Goal: Transaction & Acquisition: Purchase product/service

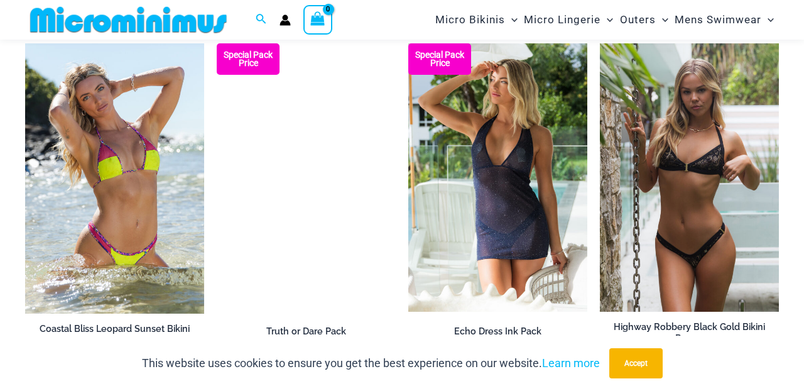
scroll to position [1301, 0]
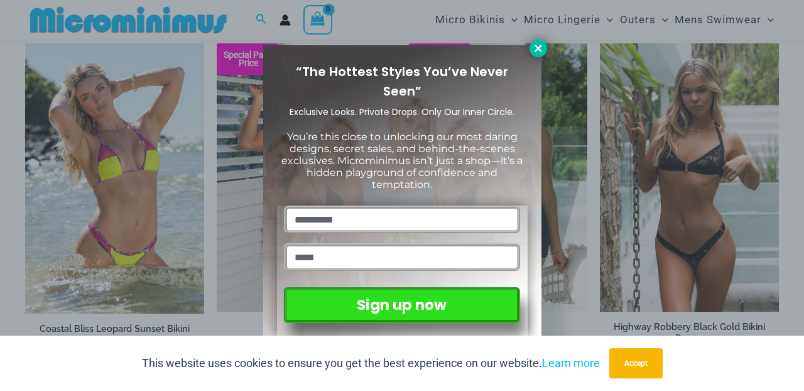
click at [536, 52] on icon at bounding box center [538, 48] width 11 height 11
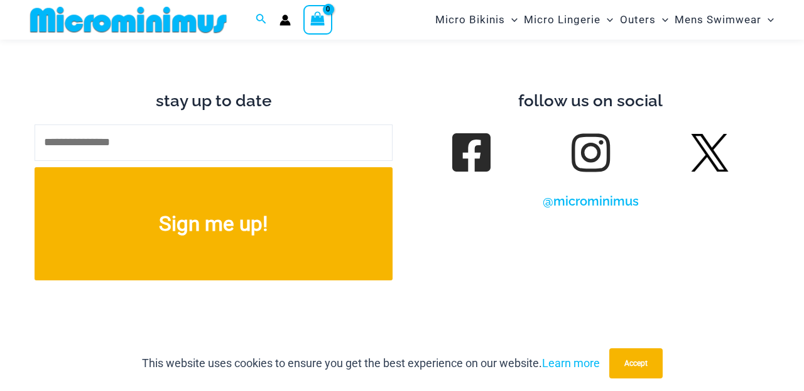
scroll to position [4967, 0]
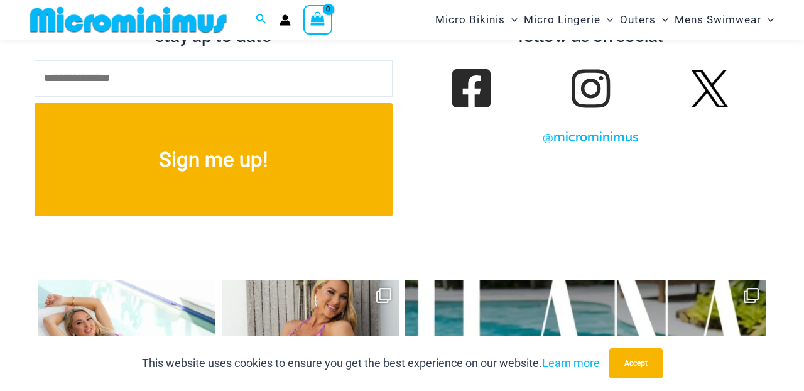
click at [596, 71] on link at bounding box center [590, 88] width 35 height 35
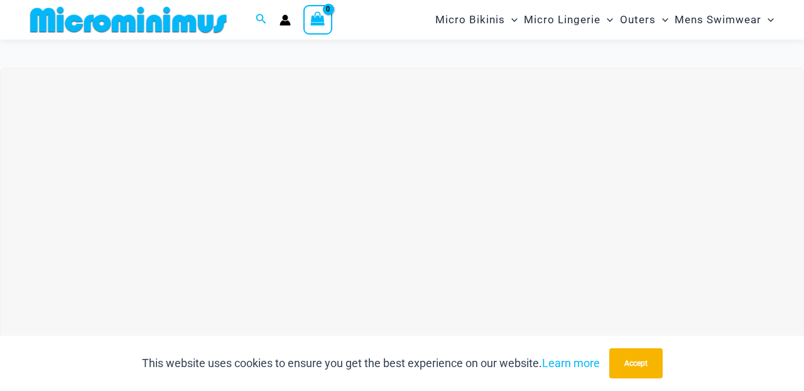
scroll to position [28, 0]
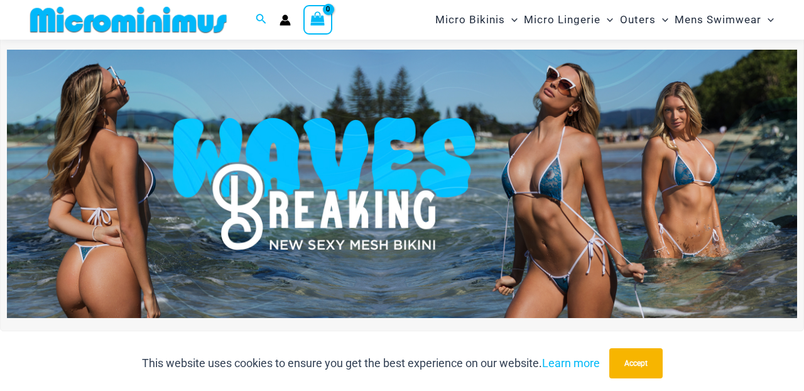
click at [451, 277] on img at bounding box center [402, 184] width 791 height 269
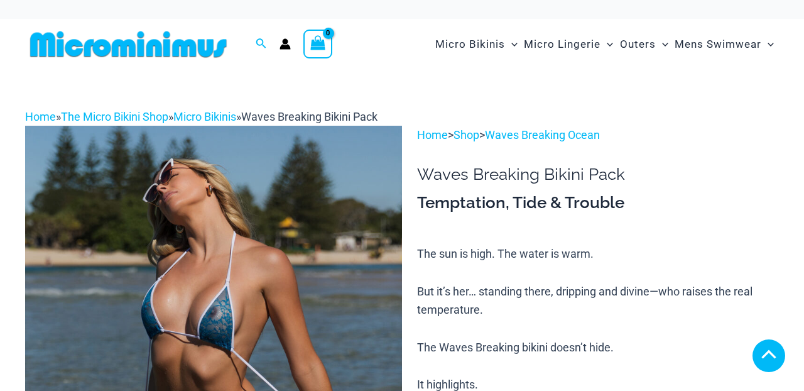
scroll to position [684, 0]
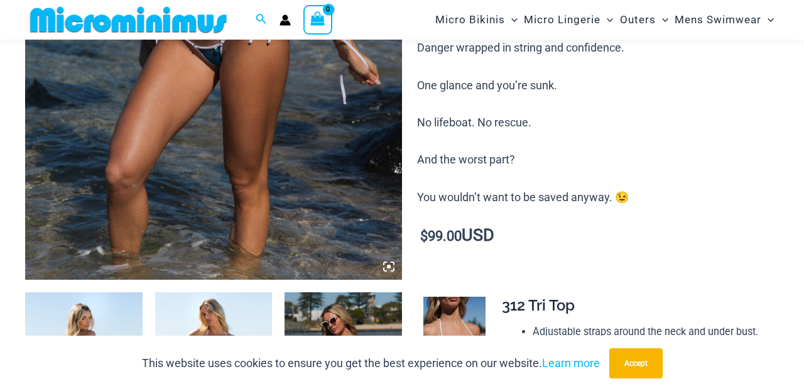
scroll to position [469, 0]
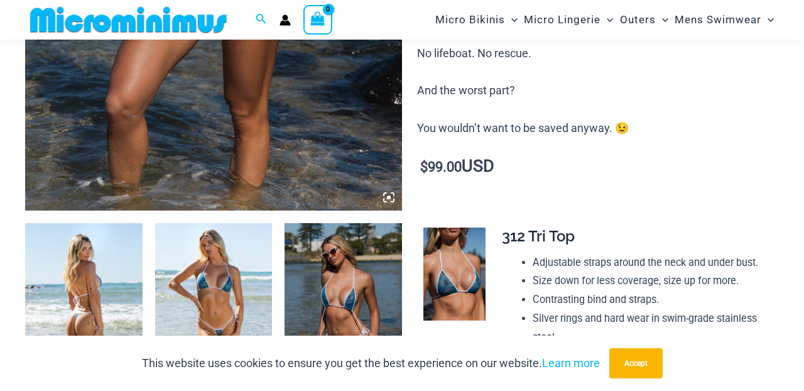
click at [386, 202] on icon at bounding box center [388, 197] width 11 height 11
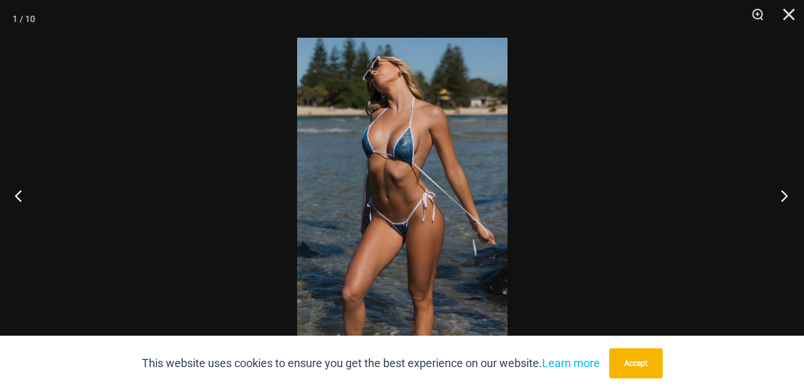
click at [789, 200] on button "Next" at bounding box center [780, 195] width 47 height 63
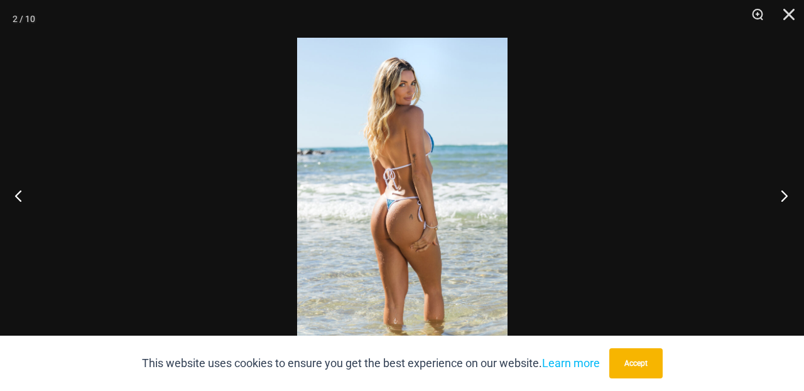
click at [789, 200] on button "Next" at bounding box center [780, 195] width 47 height 63
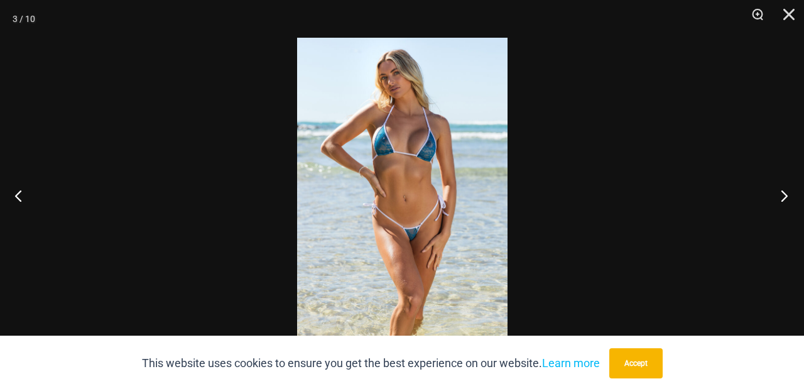
click at [789, 200] on button "Next" at bounding box center [780, 195] width 47 height 63
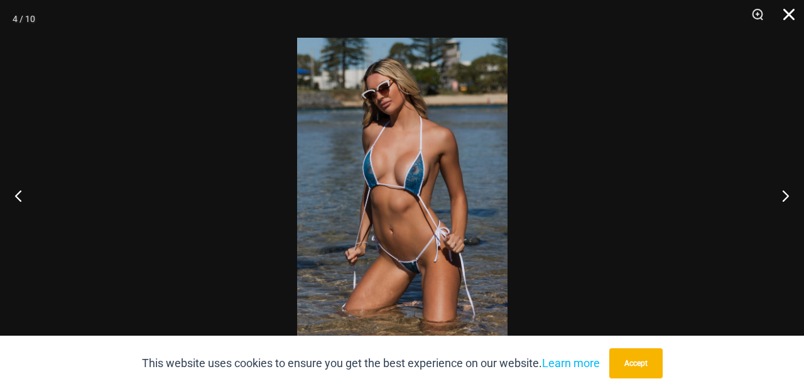
click at [792, 18] on button "Close" at bounding box center [784, 19] width 31 height 38
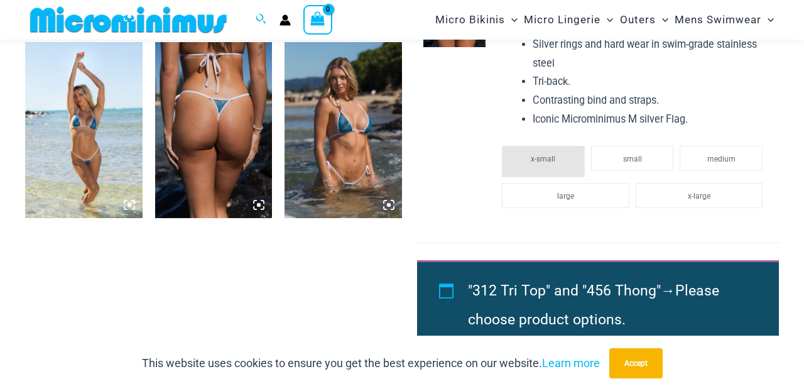
scroll to position [924, 0]
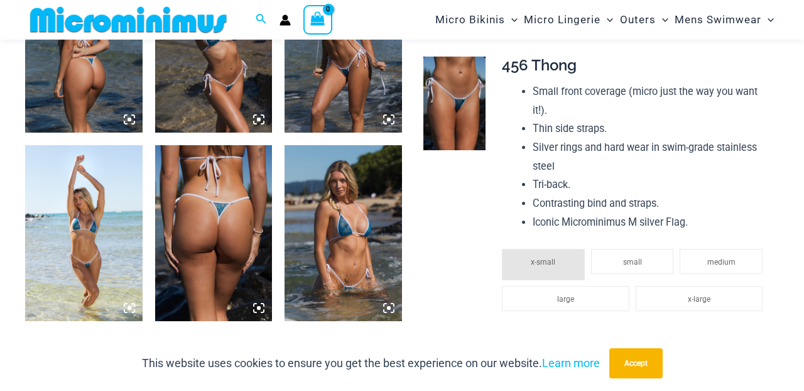
click at [345, 239] on img at bounding box center [344, 233] width 118 height 176
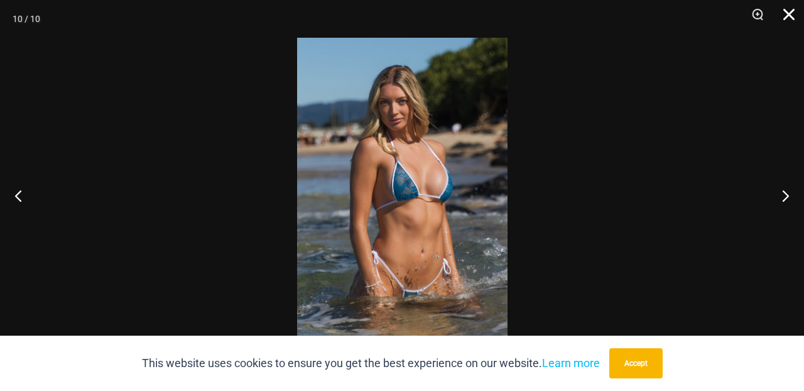
click at [784, 14] on button "Close" at bounding box center [784, 19] width 31 height 38
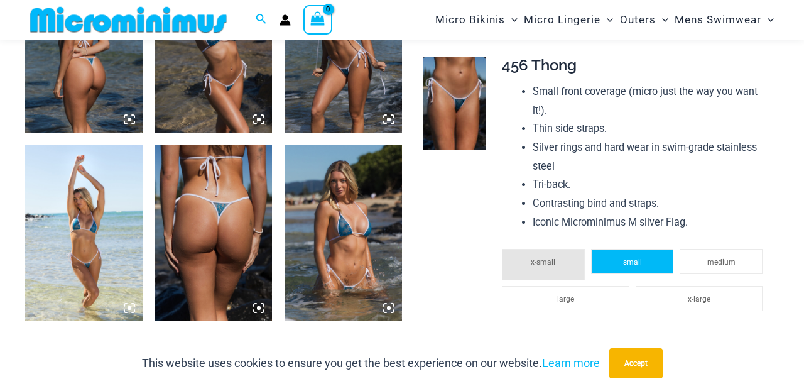
click at [608, 266] on li "small" at bounding box center [632, 261] width 83 height 25
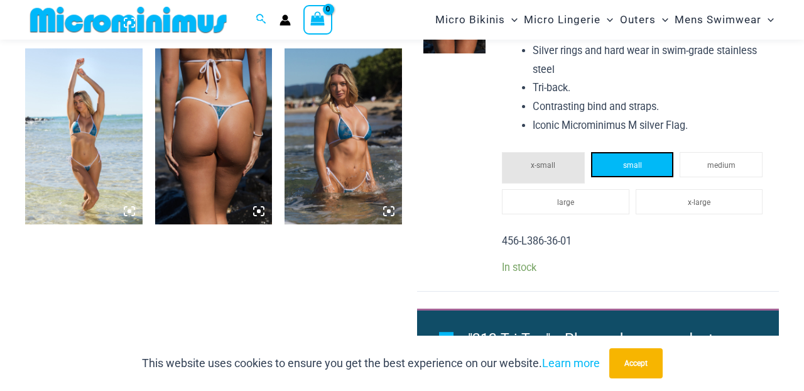
scroll to position [870, 0]
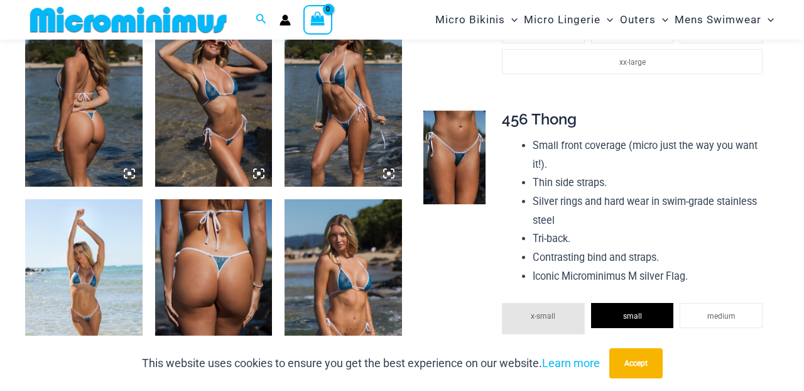
click at [363, 261] on img at bounding box center [344, 287] width 118 height 176
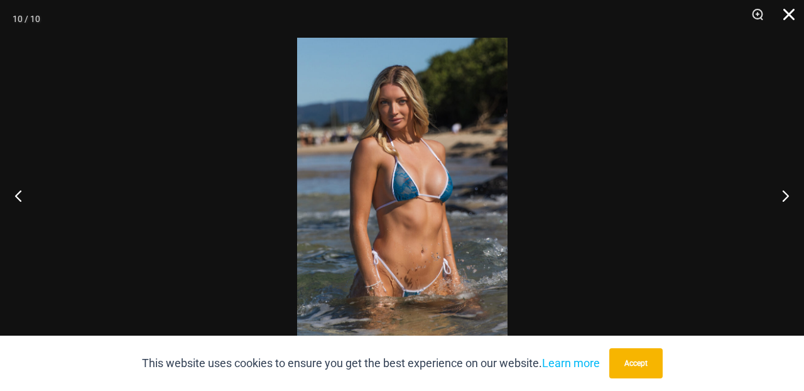
click at [792, 11] on button "Close" at bounding box center [784, 19] width 31 height 38
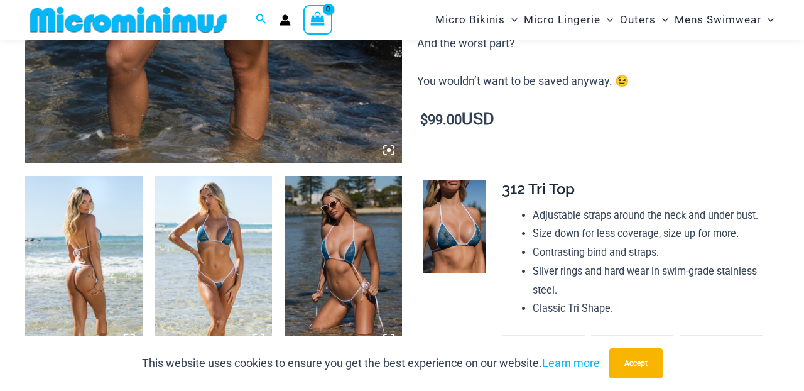
scroll to position [525, 0]
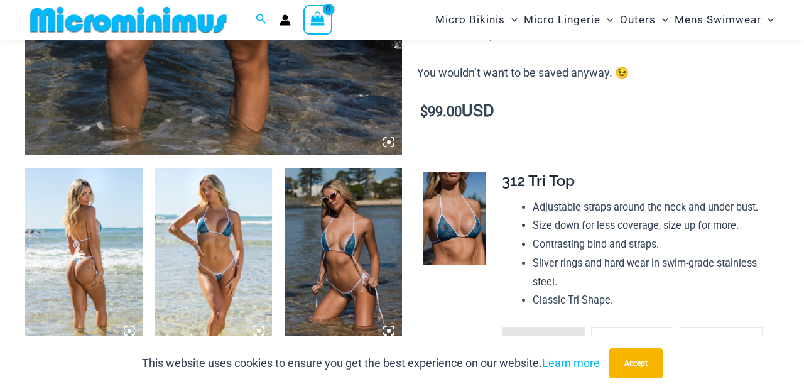
click at [101, 284] on img at bounding box center [84, 256] width 118 height 176
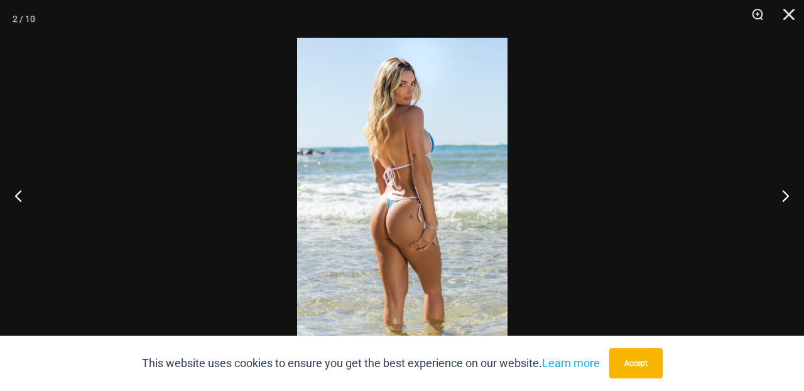
click at [449, 221] on img at bounding box center [402, 195] width 211 height 315
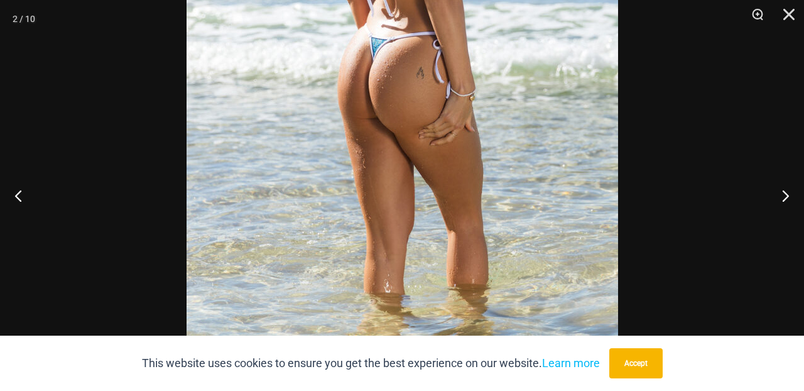
scroll to position [93, 0]
click at [791, 17] on button "Close" at bounding box center [784, 19] width 31 height 38
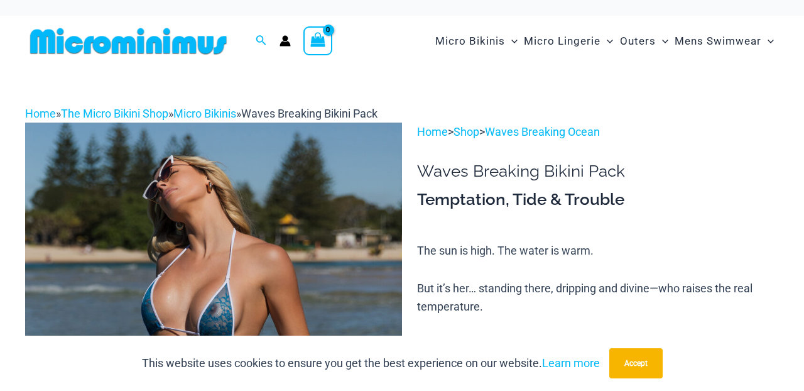
scroll to position [0, 0]
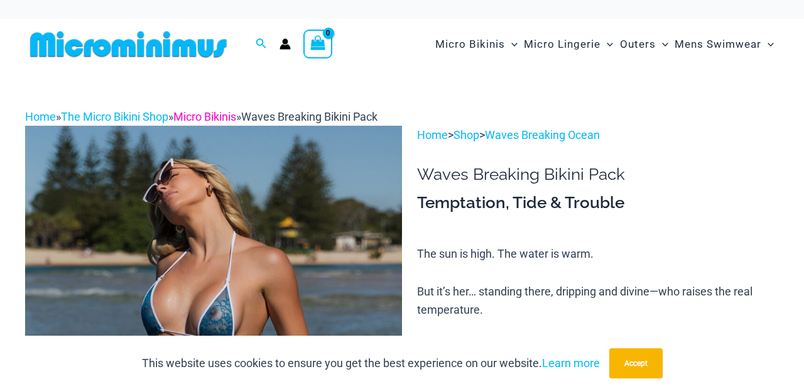
click at [231, 118] on link "Micro Bikinis" at bounding box center [204, 116] width 63 height 13
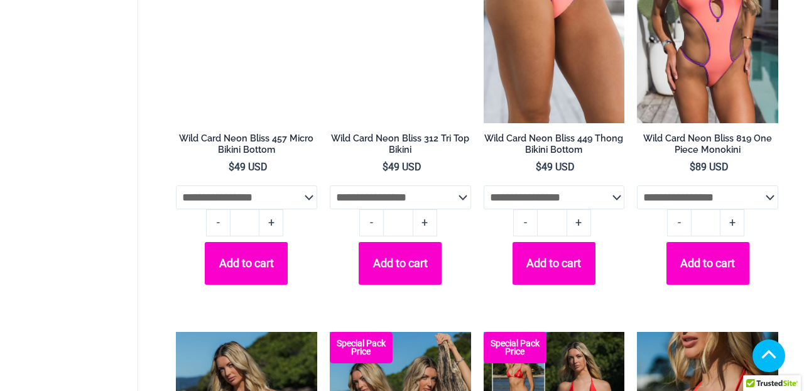
scroll to position [1129, 0]
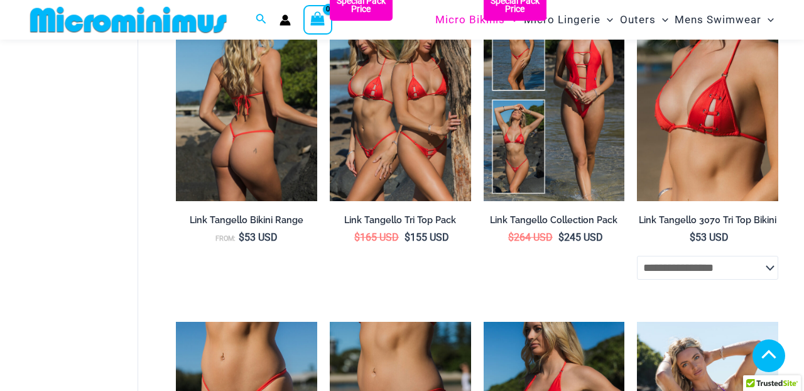
click at [279, 201] on img at bounding box center [246, 95] width 141 height 212
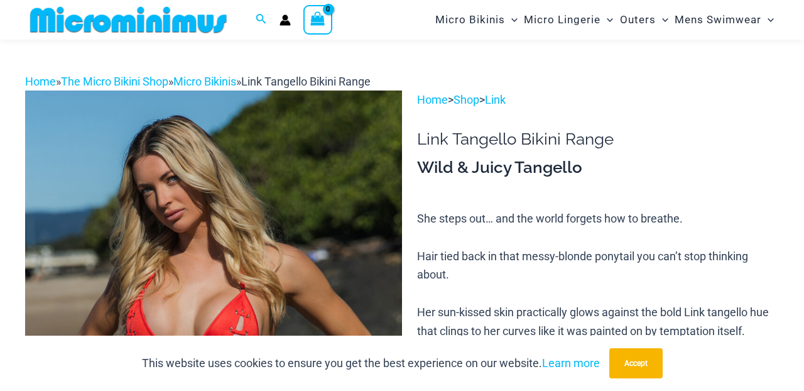
scroll to position [60, 0]
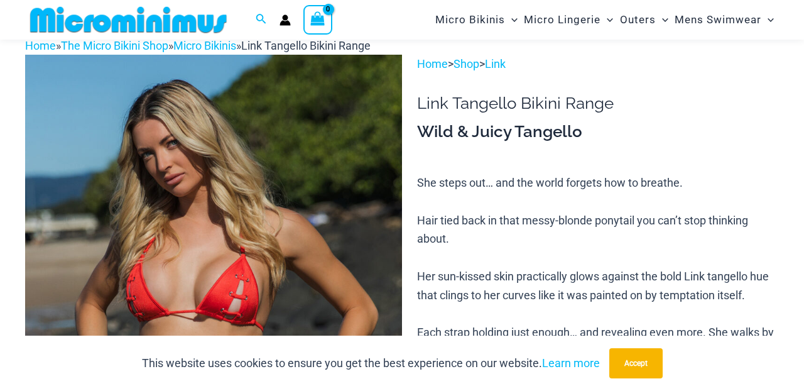
click at [278, 198] on img at bounding box center [213, 338] width 377 height 566
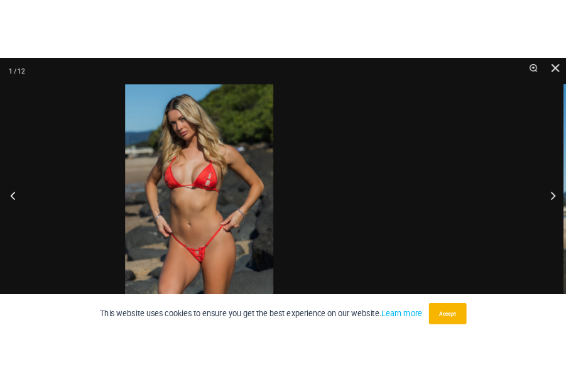
scroll to position [58, 0]
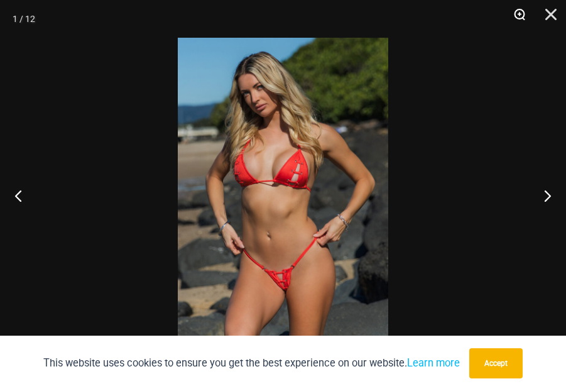
click at [531, 14] on button "Zoom" at bounding box center [515, 19] width 31 height 38
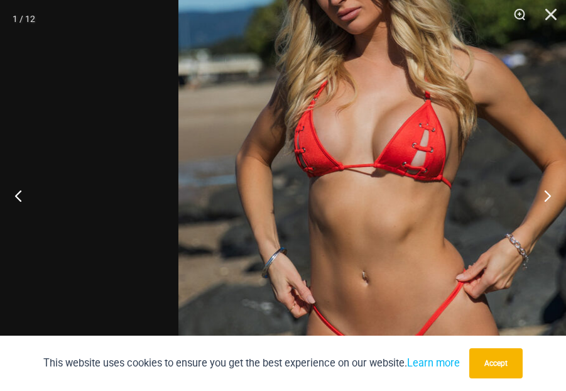
click at [595, 14] on img at bounding box center [394, 195] width 432 height 647
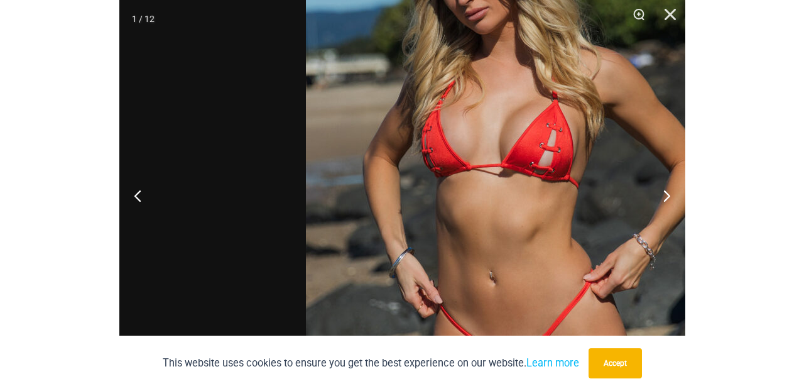
scroll to position [60, 0]
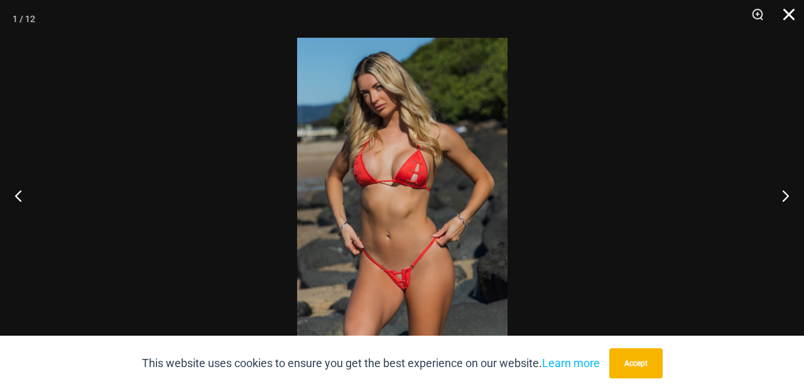
click at [792, 13] on button "Close" at bounding box center [784, 19] width 31 height 38
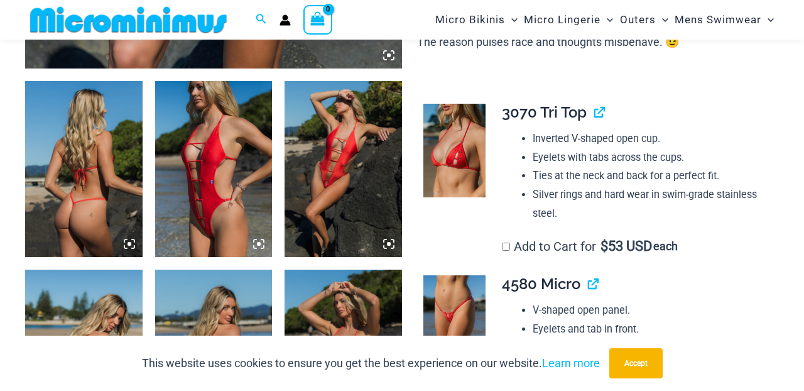
scroll to position [604, 0]
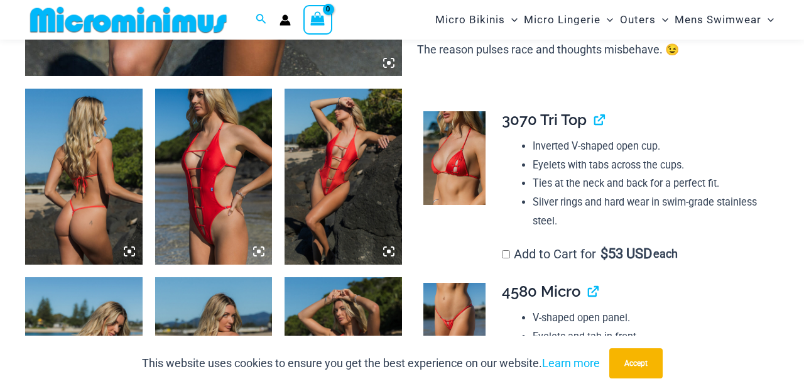
click at [158, 224] on img at bounding box center [214, 177] width 118 height 176
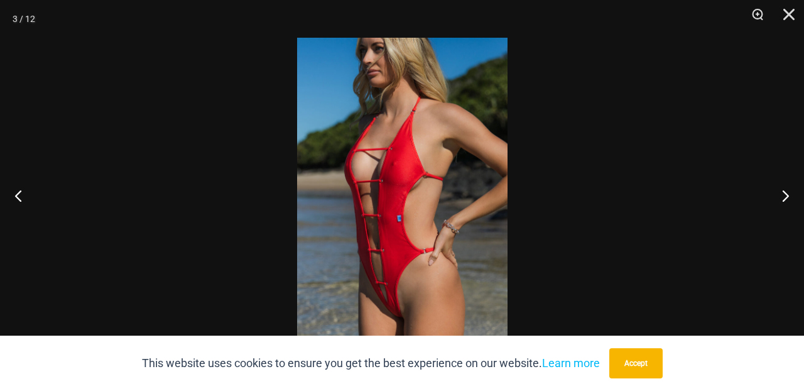
click at [383, 126] on img at bounding box center [402, 195] width 211 height 315
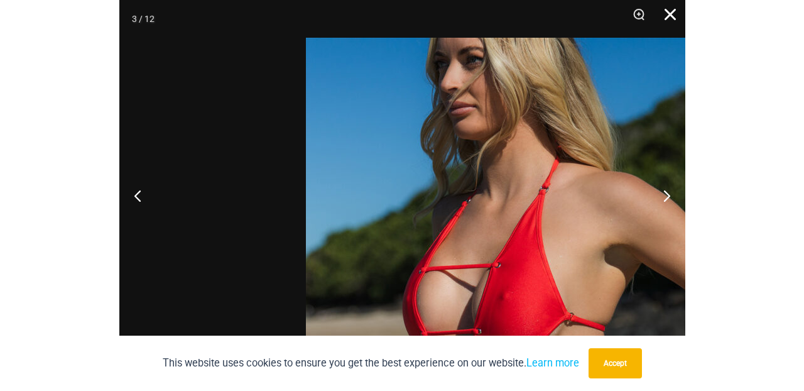
scroll to position [486, 0]
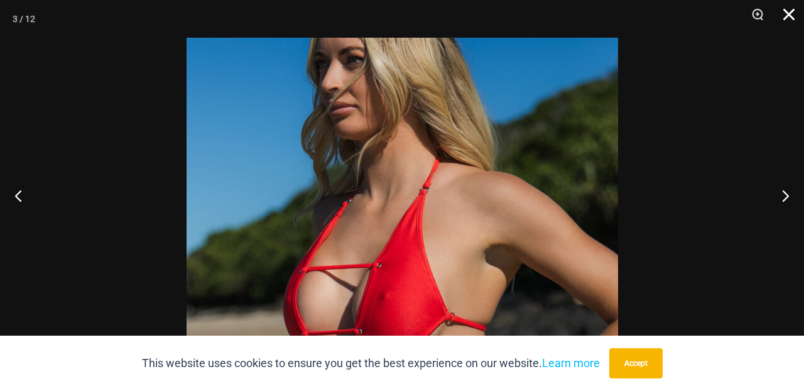
click at [791, 18] on button "Close" at bounding box center [784, 19] width 31 height 38
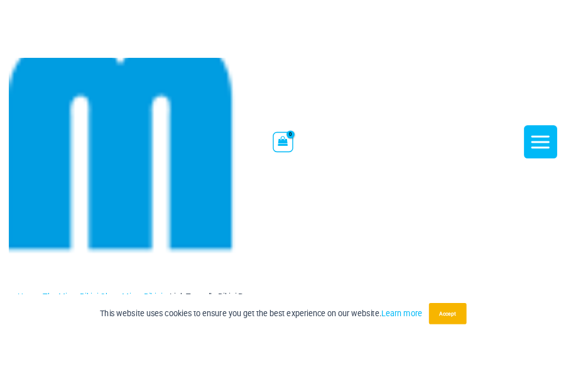
scroll to position [1, 0]
